Goal: Information Seeking & Learning: Check status

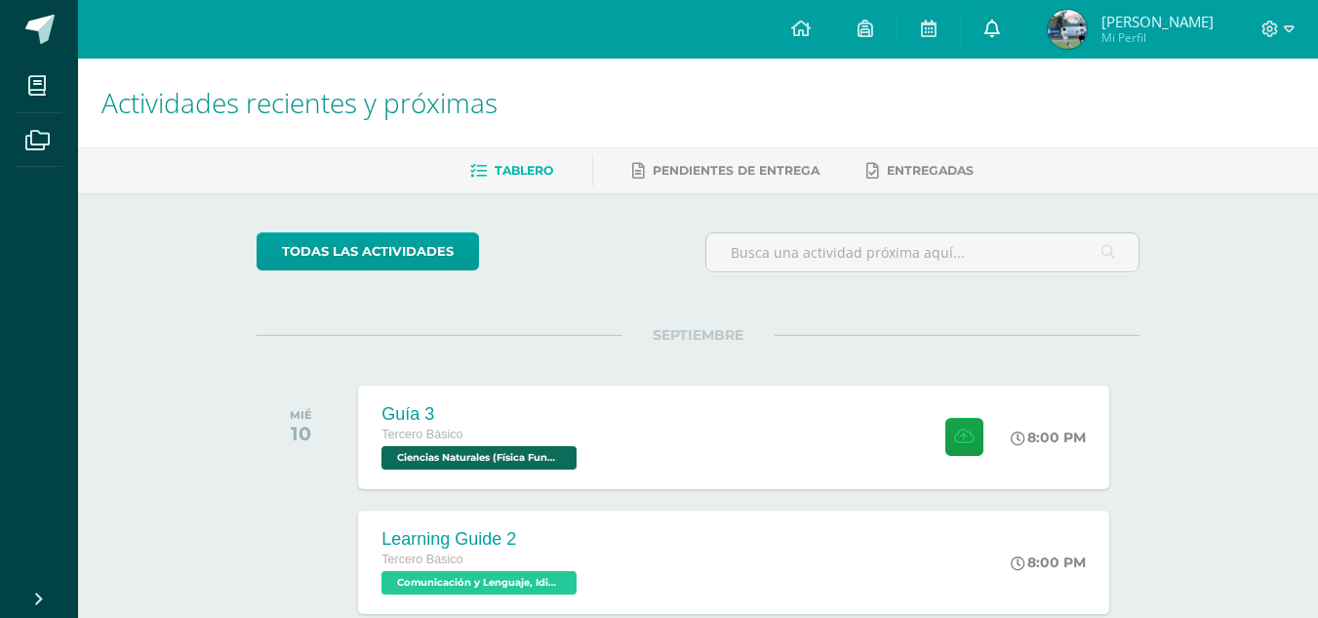
click at [989, 38] on span at bounding box center [993, 29] width 16 height 21
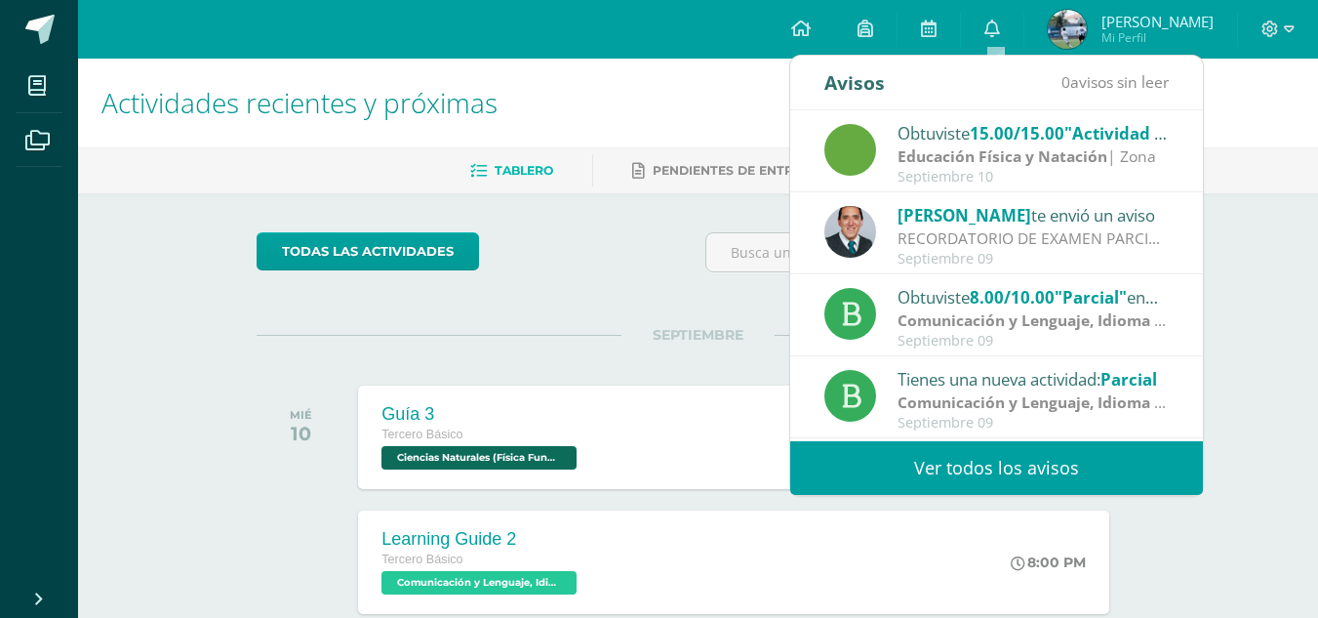
click at [976, 476] on link "Ver todos los avisos" at bounding box center [996, 468] width 413 height 54
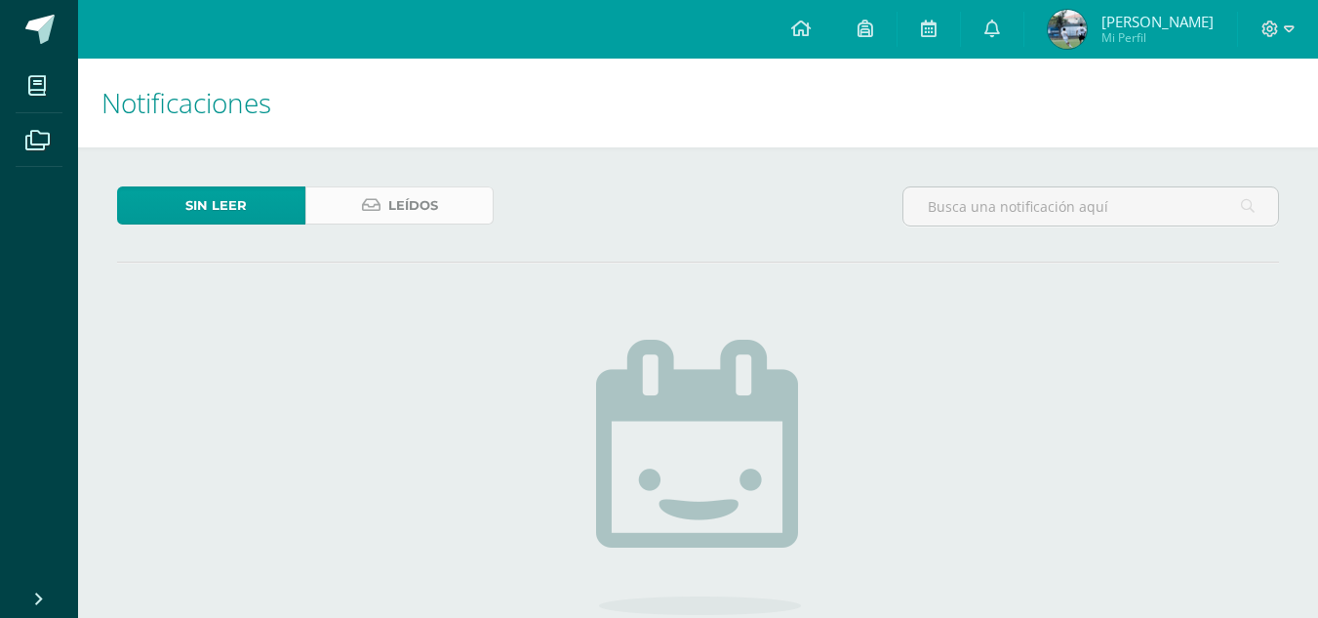
click at [421, 211] on span "Leídos" at bounding box center [413, 205] width 50 height 36
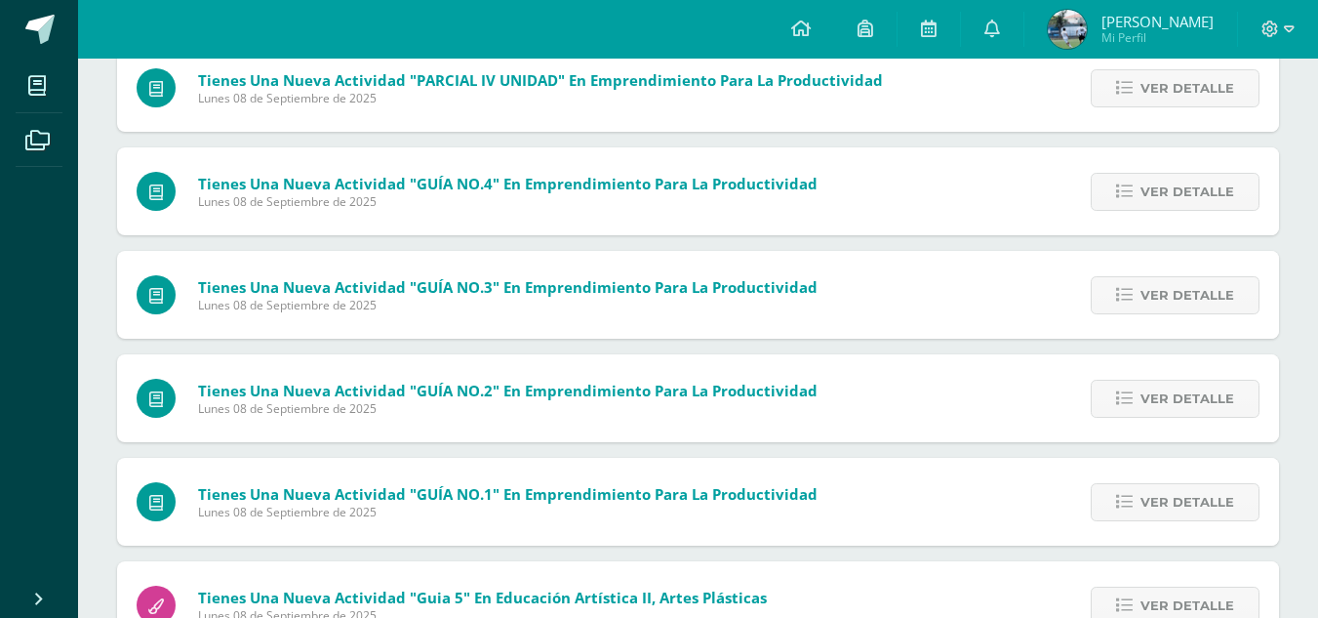
scroll to position [751, 0]
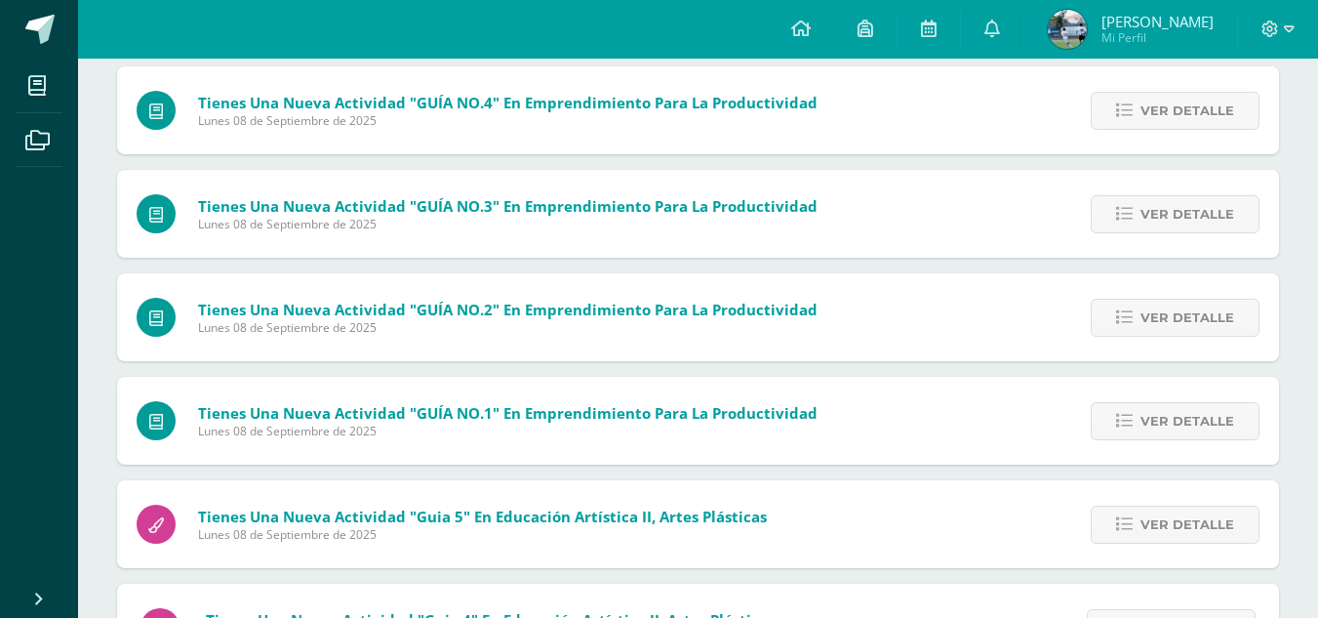
click at [1076, 20] on img at bounding box center [1067, 29] width 39 height 39
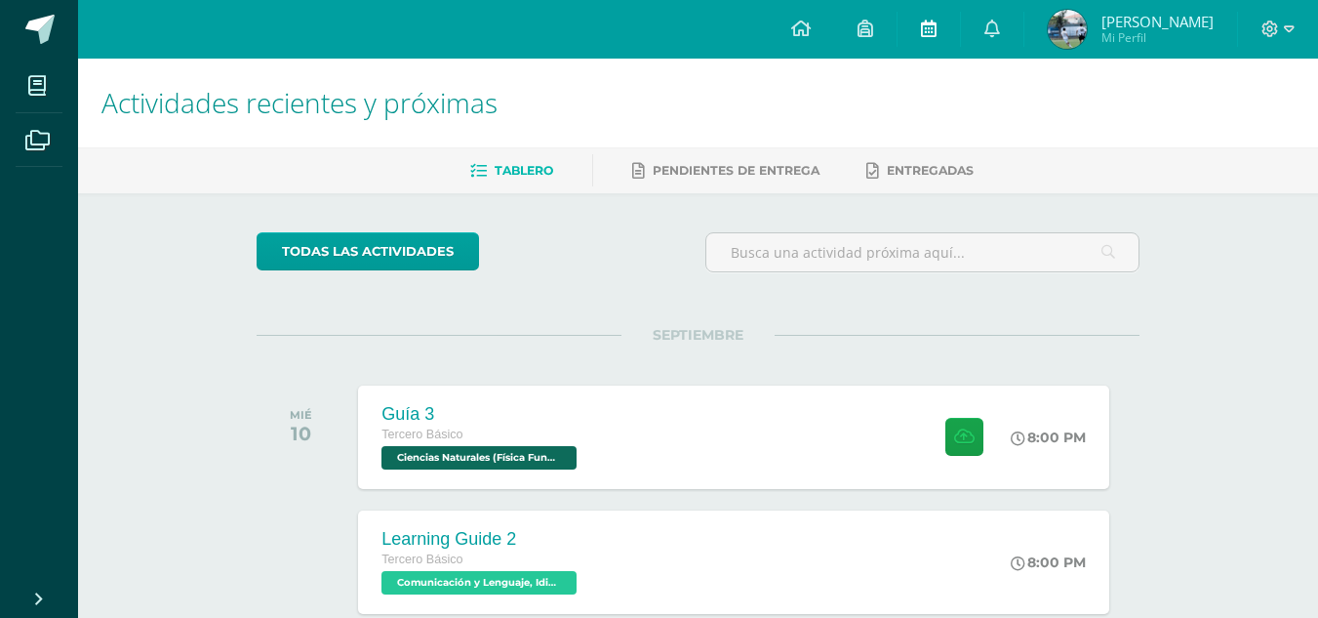
click at [932, 48] on link at bounding box center [929, 29] width 62 height 59
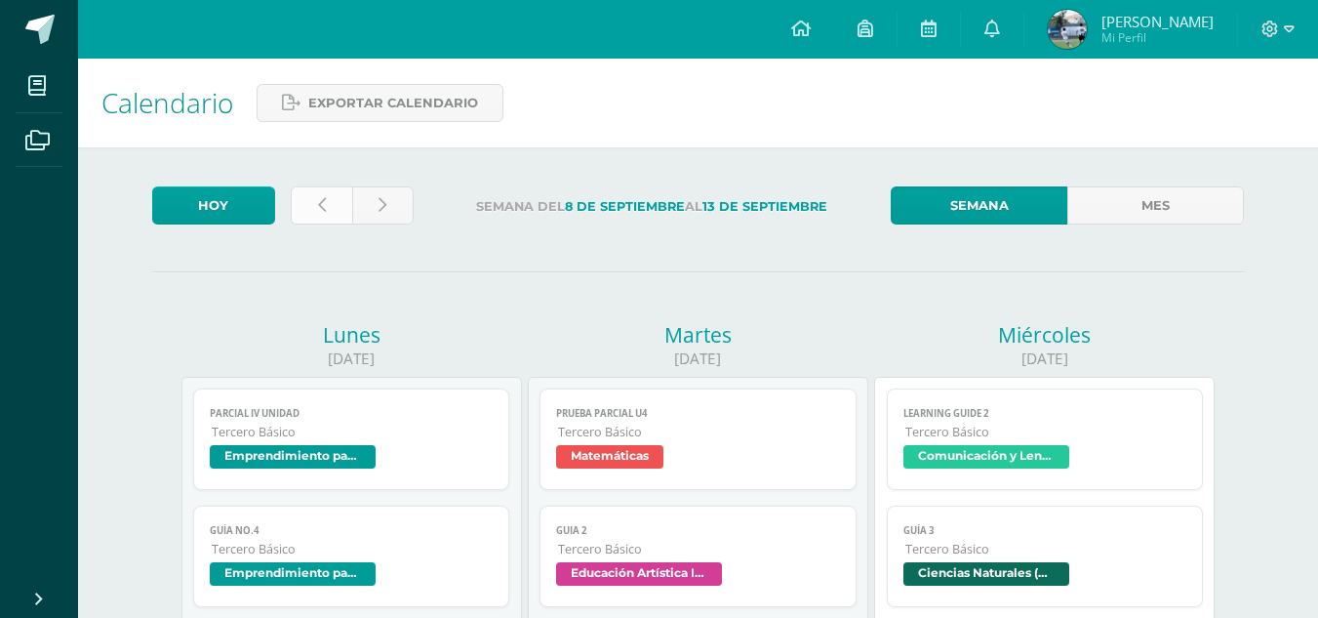
click at [307, 207] on link at bounding box center [321, 205] width 61 height 38
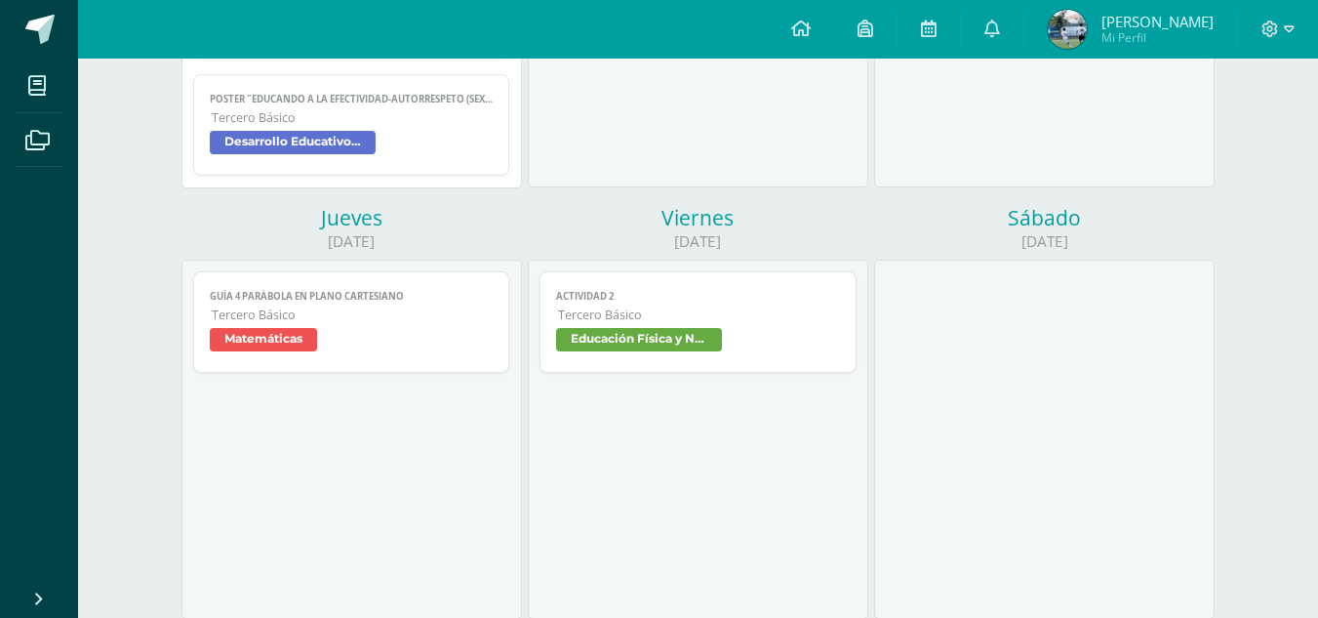
scroll to position [659, 0]
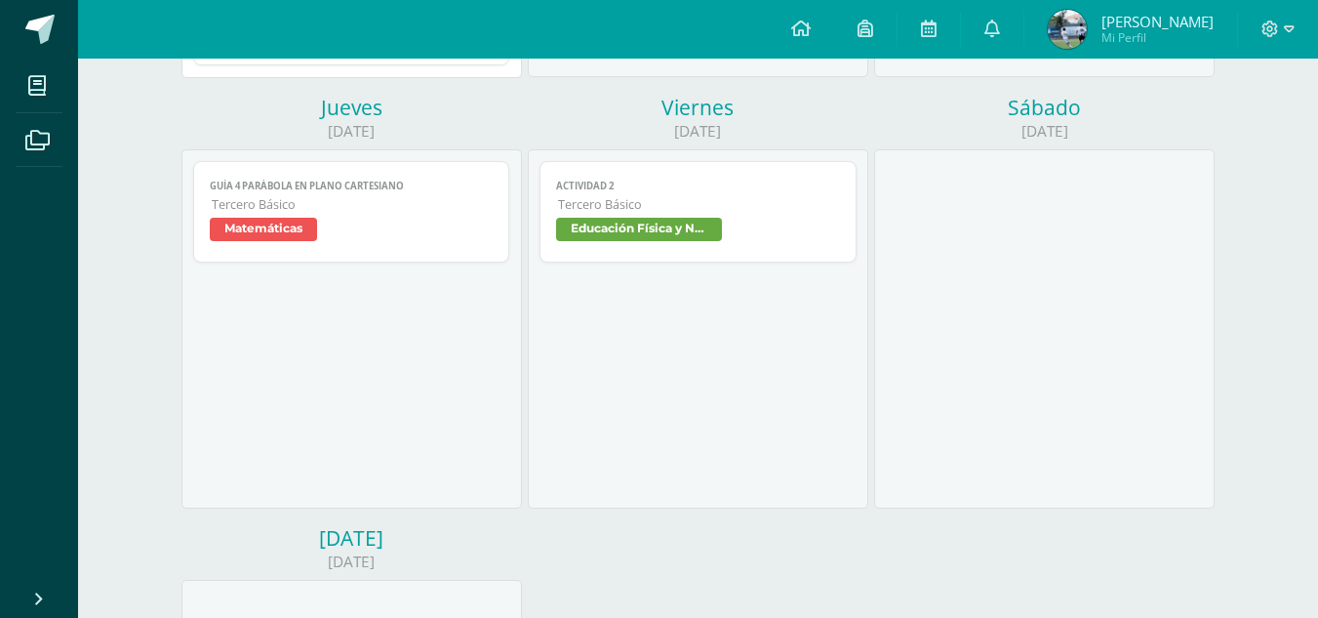
click at [319, 247] on link "Guía 4 parábola en plano cartesiano Tercero Básico Matemáticas" at bounding box center [351, 211] width 317 height 101
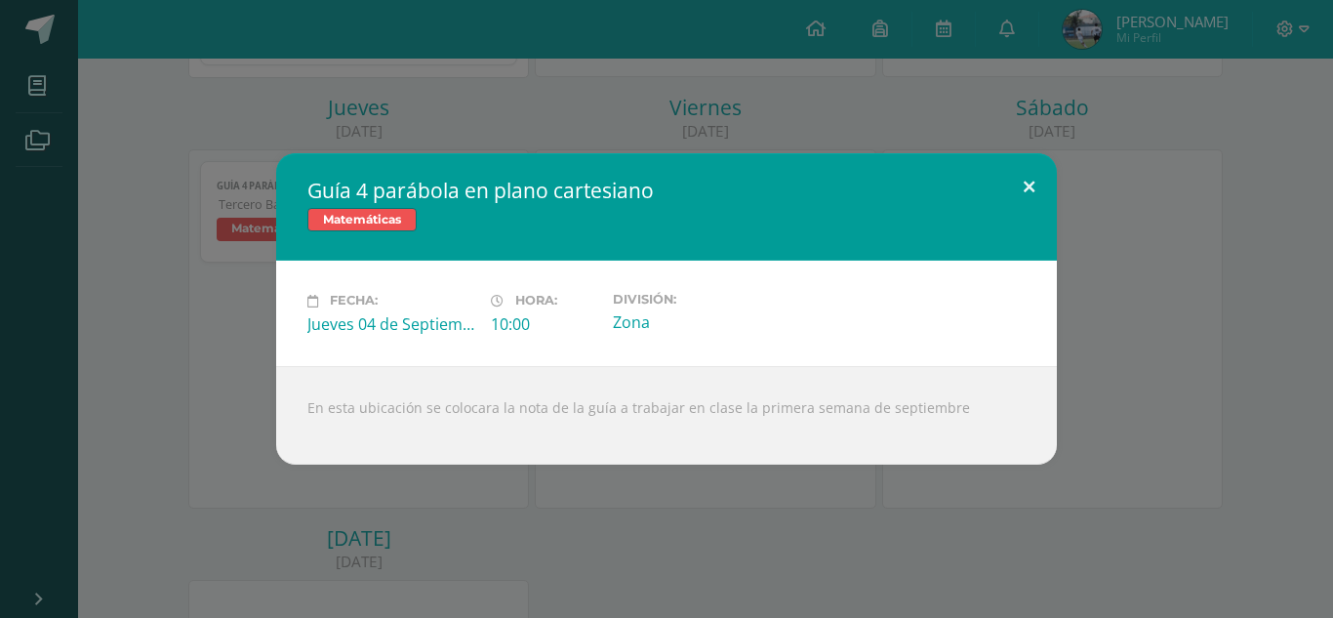
click at [1024, 185] on button at bounding box center [1029, 186] width 56 height 66
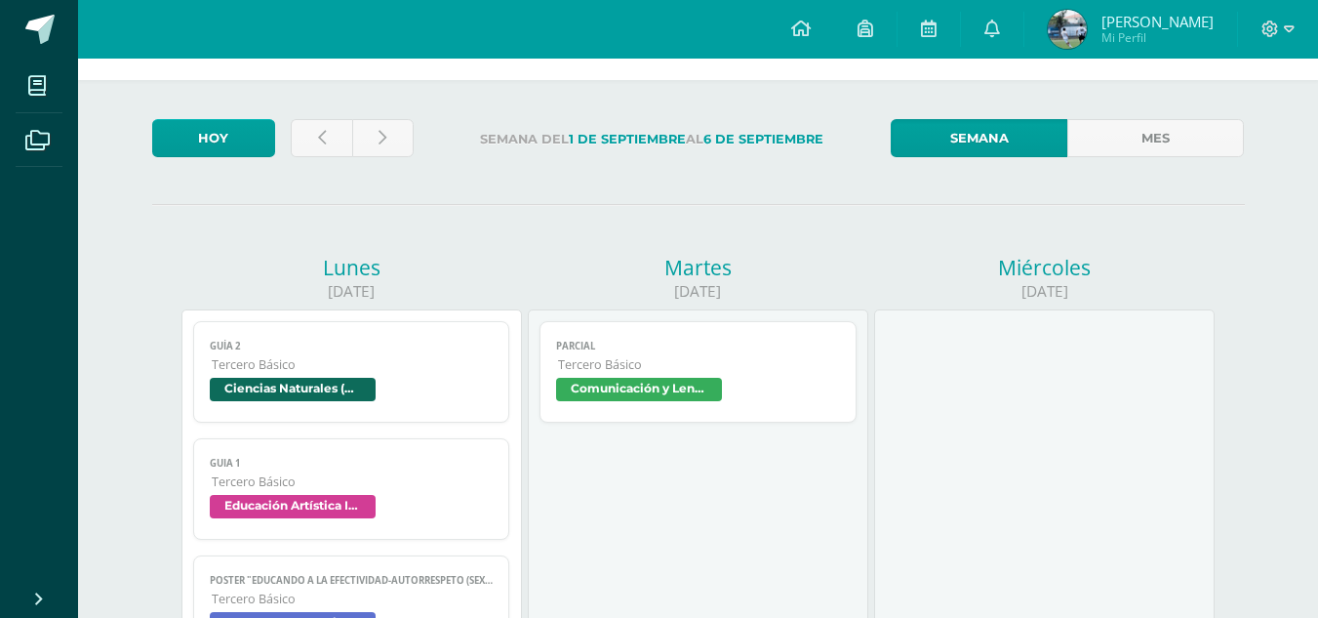
scroll to position [9, 0]
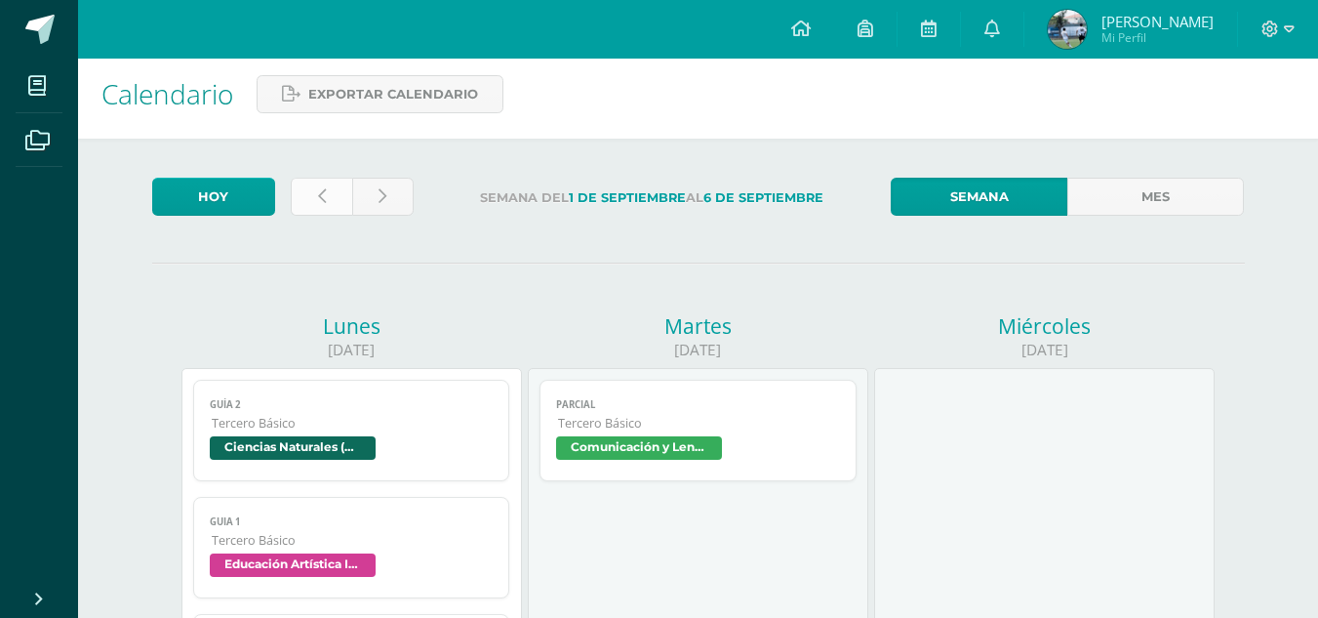
click at [312, 198] on link at bounding box center [321, 197] width 61 height 38
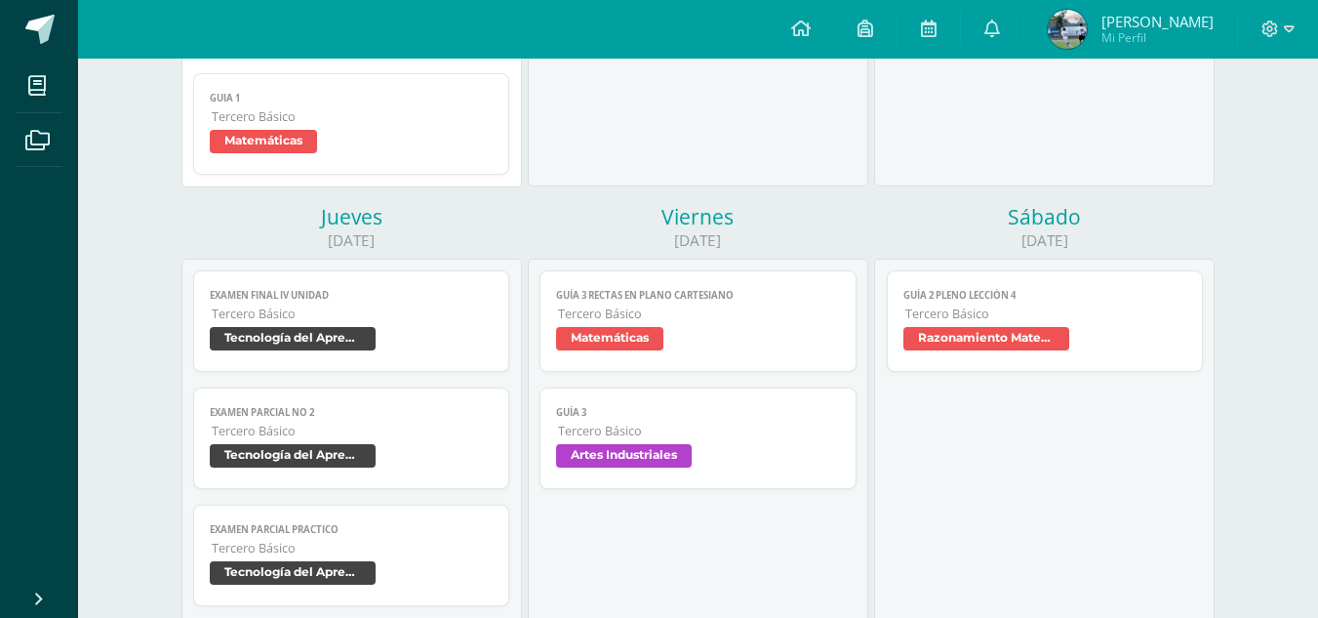
scroll to position [997, 0]
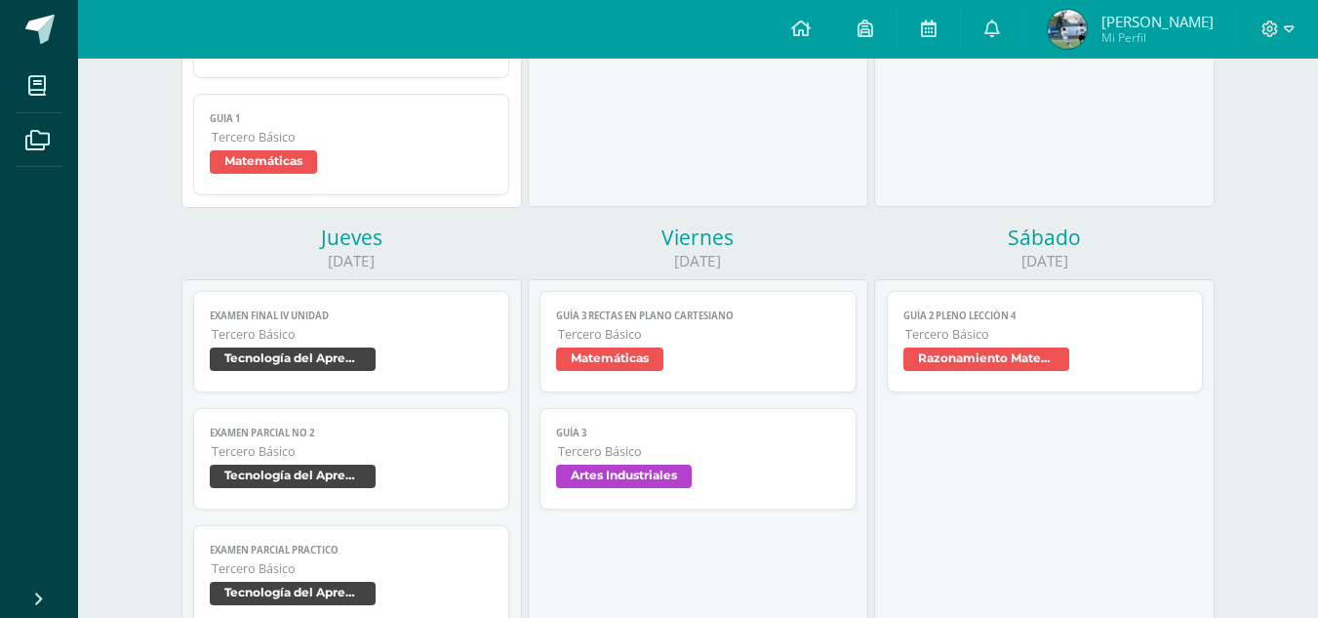
click at [343, 176] on span "Matemáticas" at bounding box center [352, 164] width 284 height 28
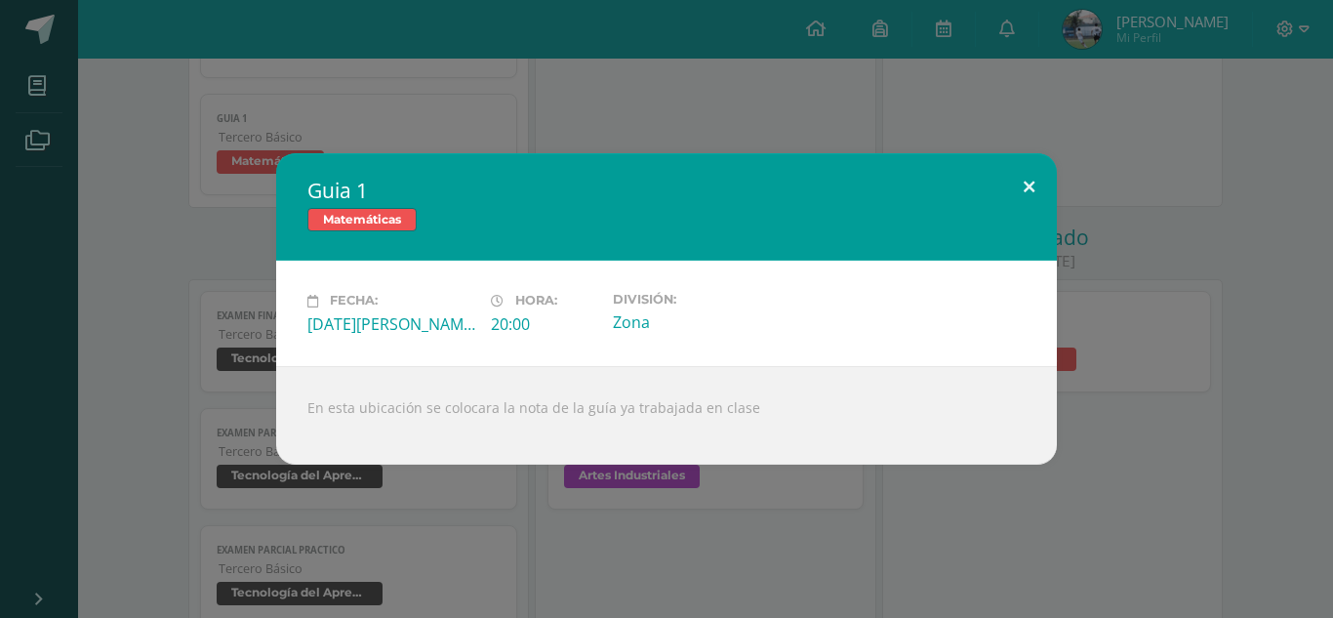
click at [1034, 190] on button at bounding box center [1029, 186] width 56 height 66
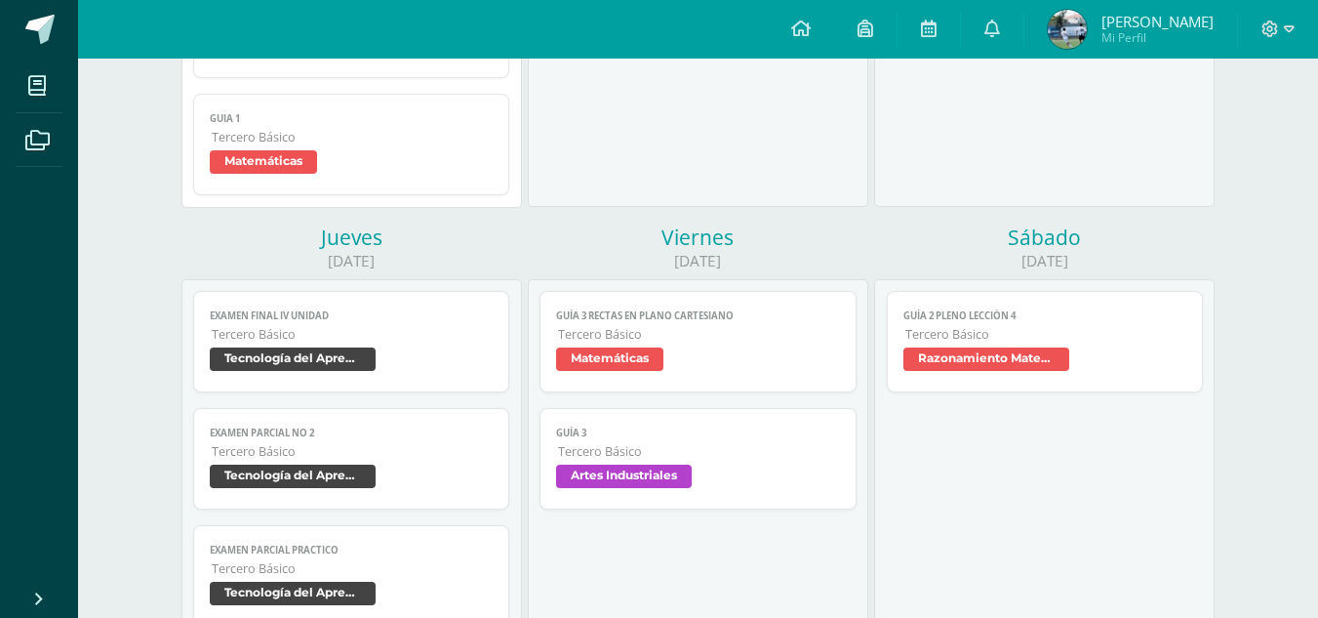
click at [781, 348] on span "Matemáticas" at bounding box center [698, 361] width 284 height 28
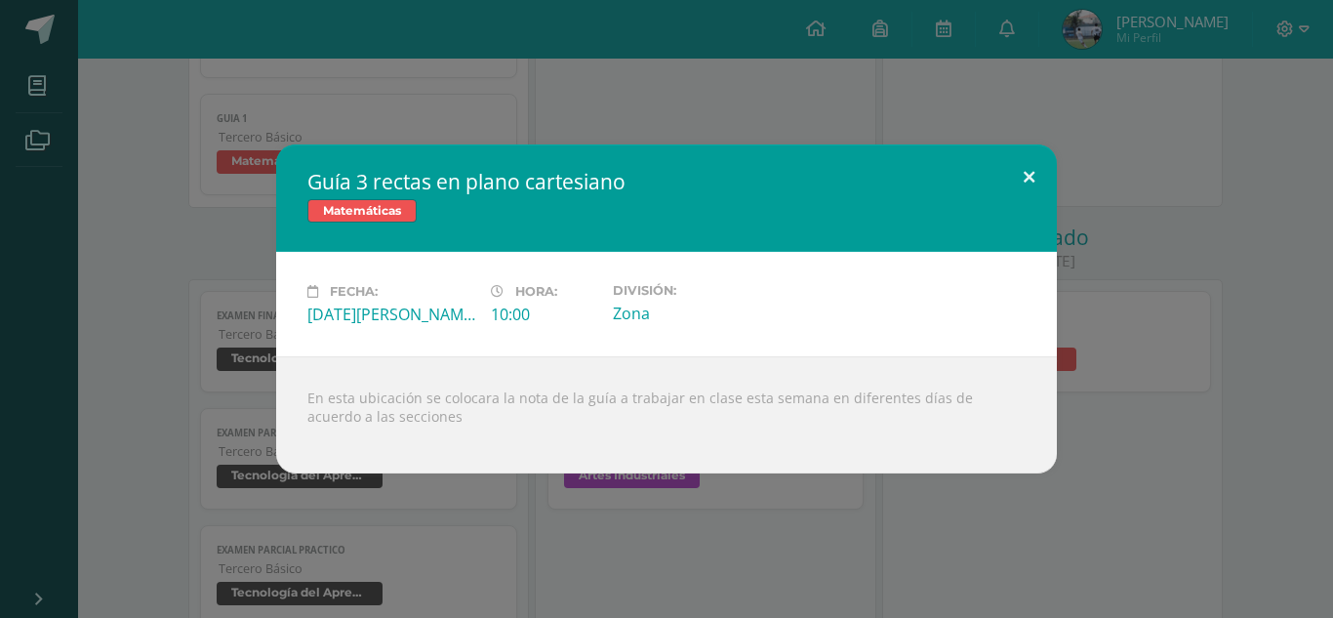
click at [1031, 185] on button at bounding box center [1029, 177] width 56 height 66
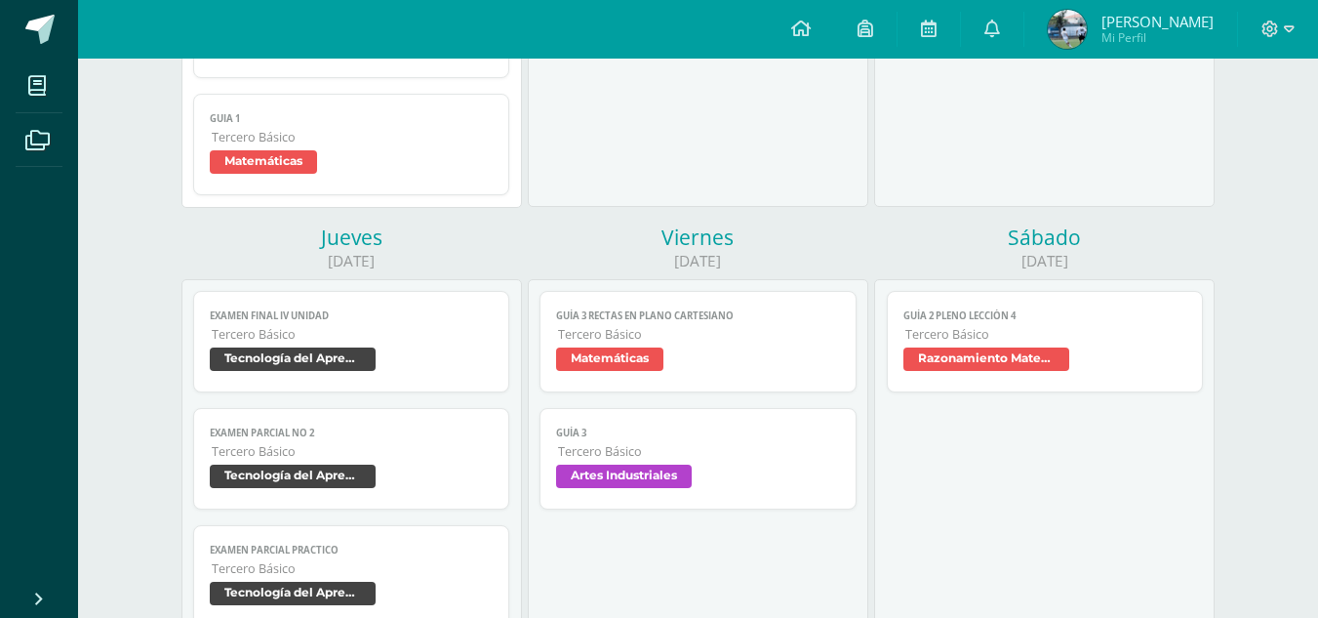
click at [977, 374] on span "Razonamiento Matemático" at bounding box center [1046, 361] width 284 height 28
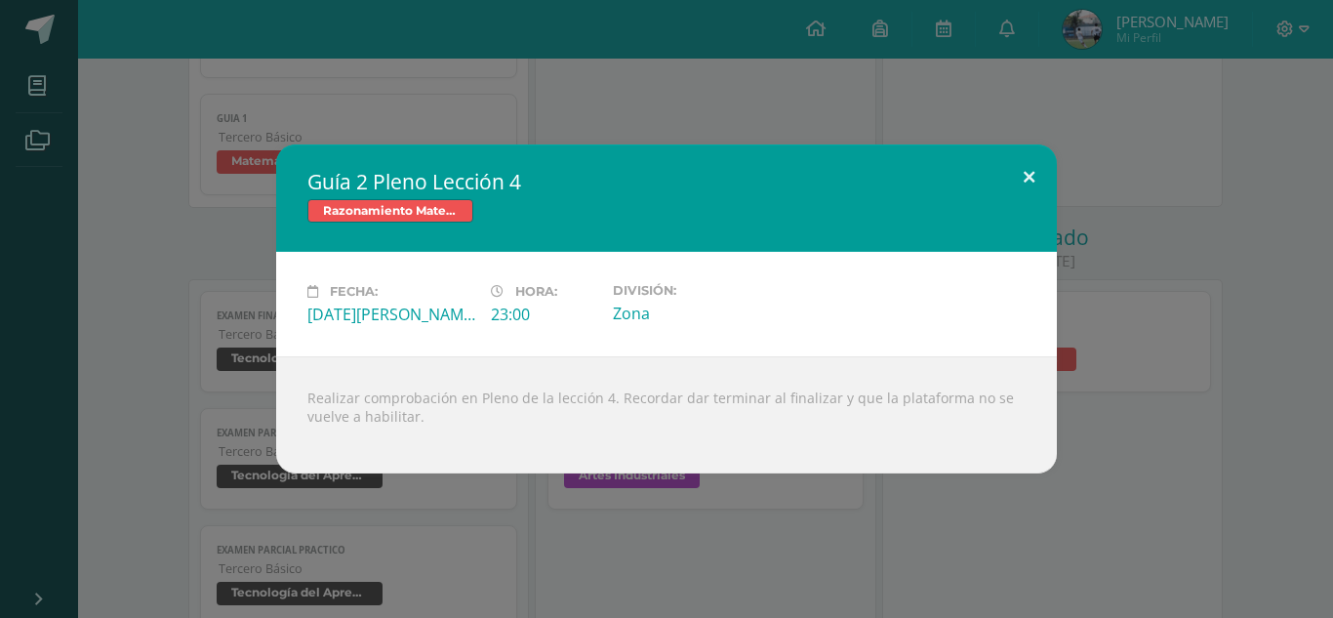
click at [1033, 163] on button at bounding box center [1029, 177] width 56 height 66
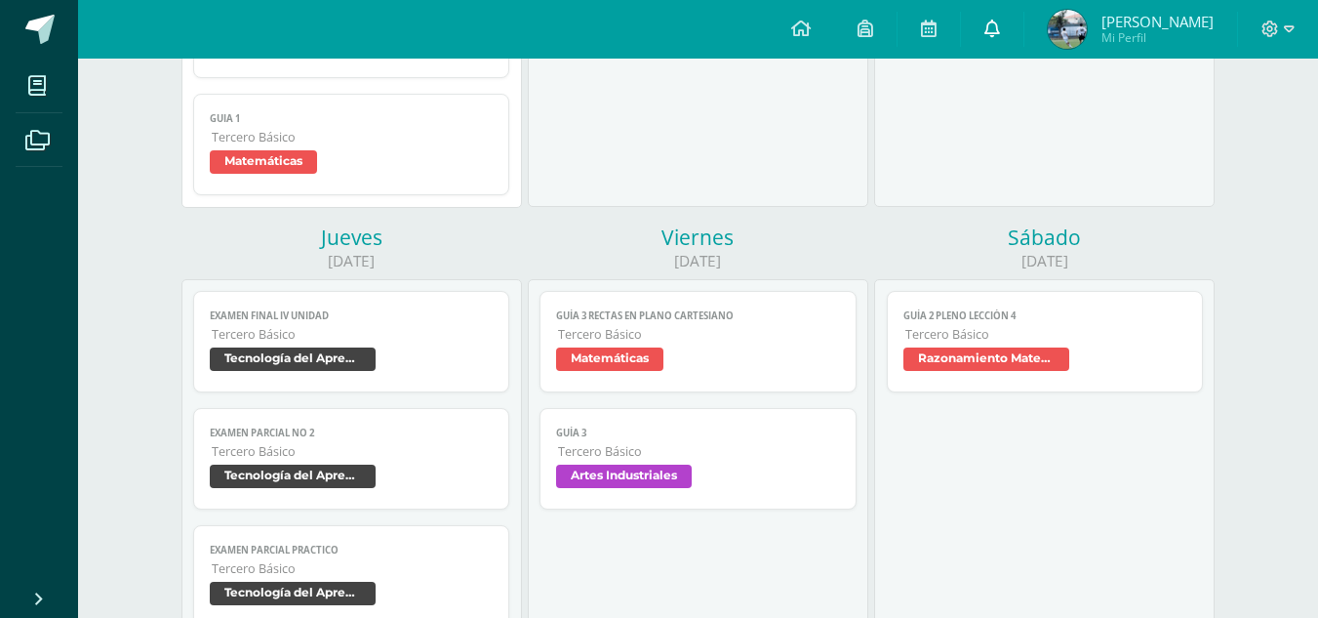
click at [992, 9] on link at bounding box center [992, 29] width 62 height 59
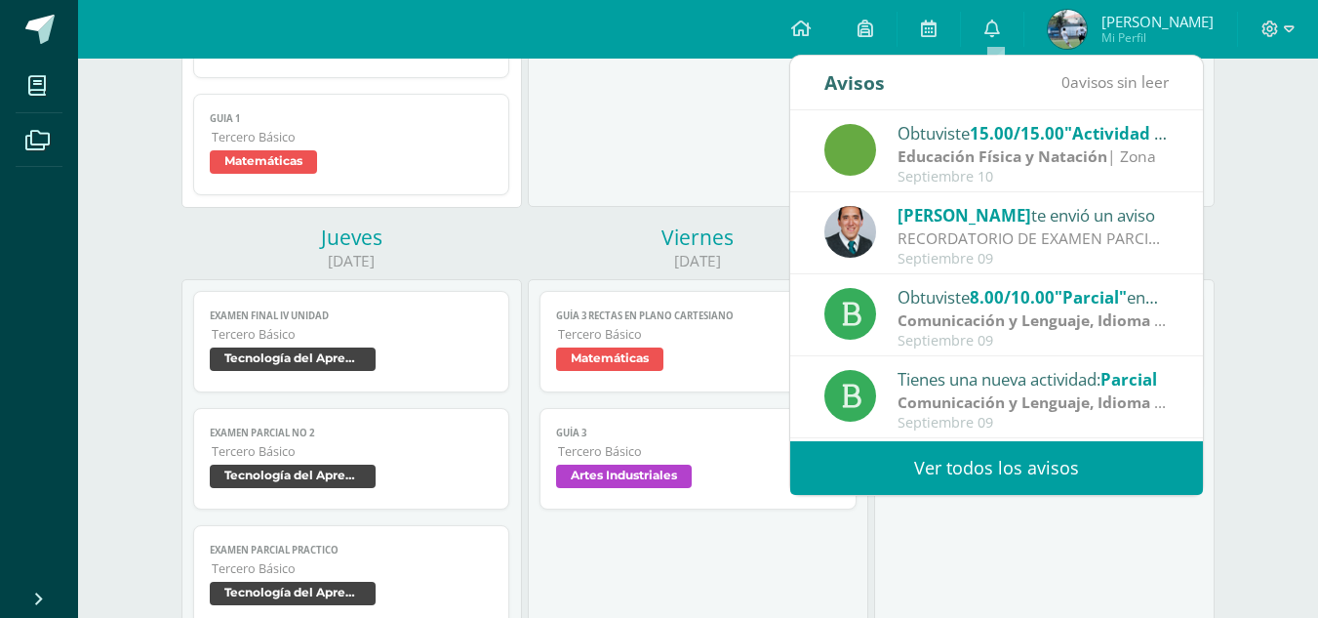
click at [924, 467] on link "Ver todos los avisos" at bounding box center [996, 468] width 413 height 54
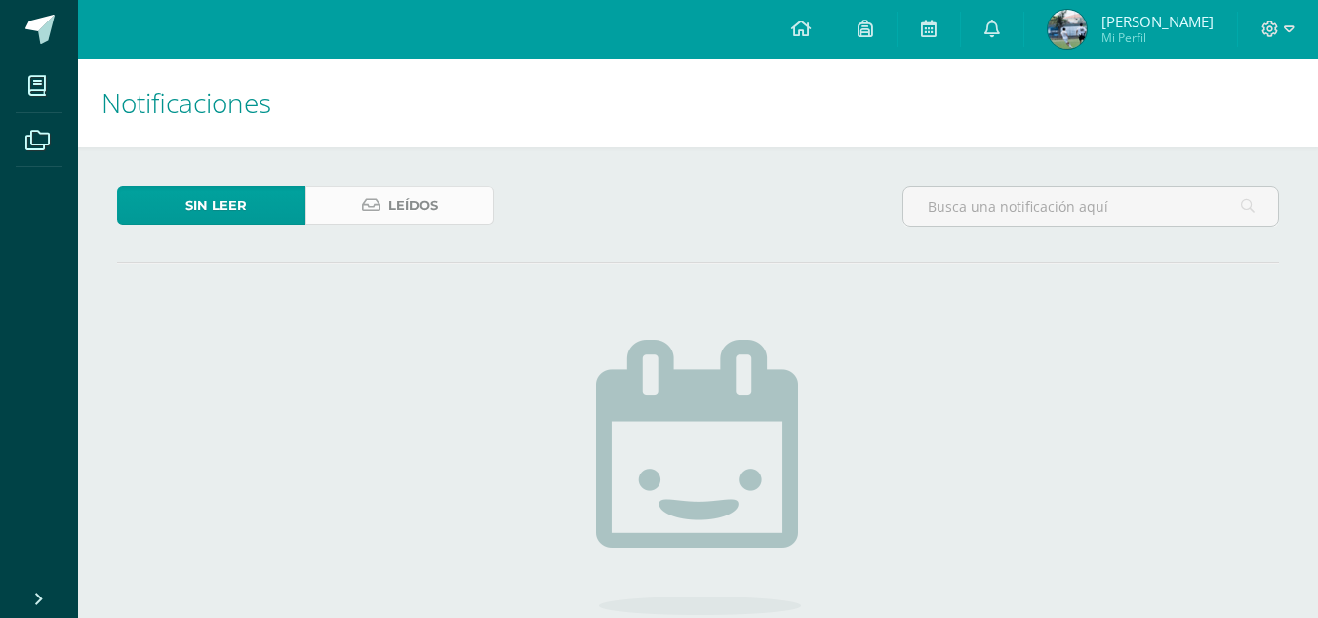
click at [436, 191] on span "Leídos" at bounding box center [413, 205] width 50 height 36
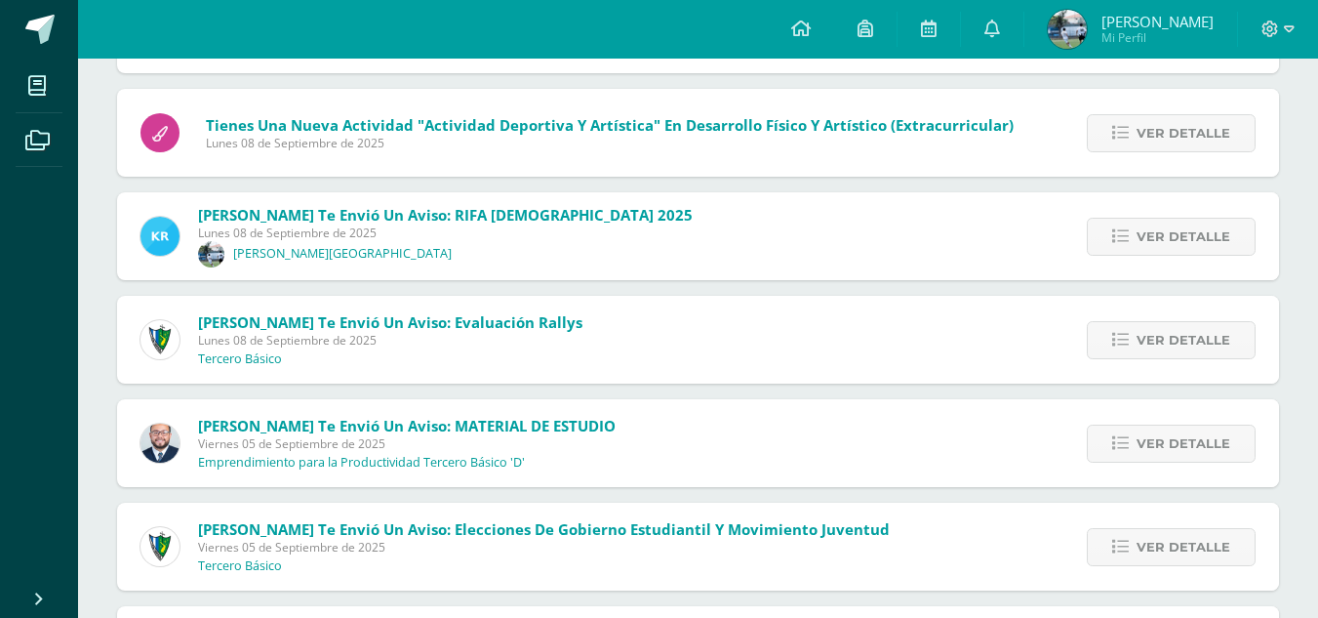
scroll to position [1809, 0]
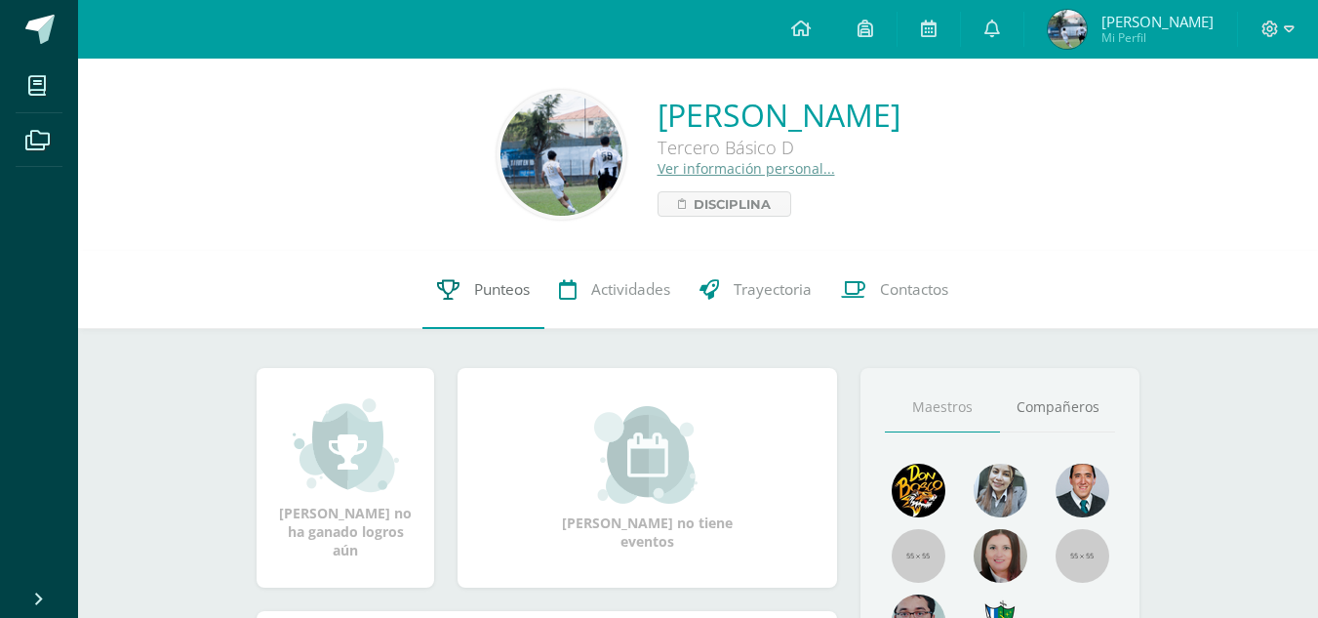
click at [500, 287] on span "Punteos" at bounding box center [502, 289] width 56 height 20
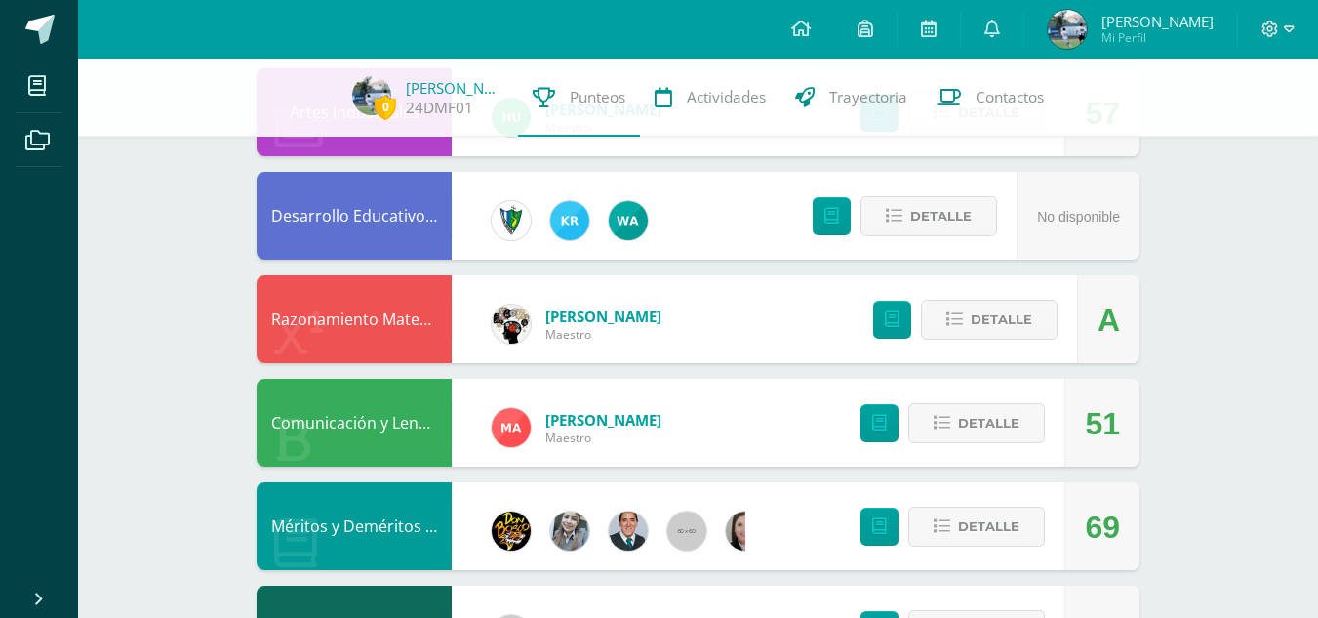
scroll to position [858, 0]
